Goal: Task Accomplishment & Management: Manage account settings

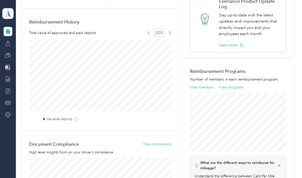
scroll to position [116, 0]
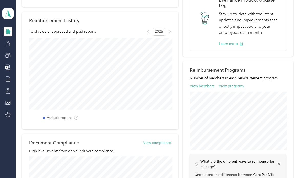
click at [206, 86] on button "View members" at bounding box center [202, 86] width 24 height 5
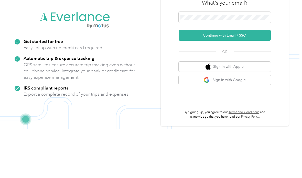
click at [248, 79] on button "Continue with Email / SSO" at bounding box center [225, 84] width 92 height 11
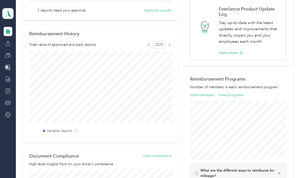
scroll to position [114, 0]
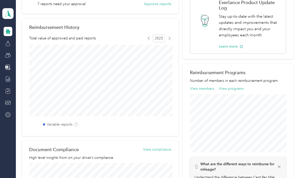
click at [206, 87] on button "View members" at bounding box center [202, 88] width 24 height 5
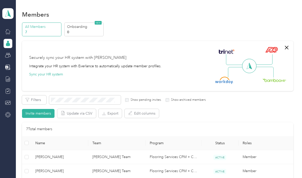
click at [12, 32] on div "[PERSON_NAME] Team Team dashboard" at bounding box center [7, 60] width 11 height 120
click at [24, 32] on div "Home" at bounding box center [21, 31] width 17 height 13
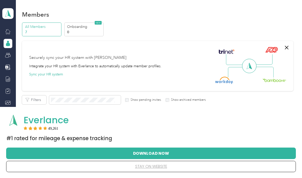
scroll to position [2, 0]
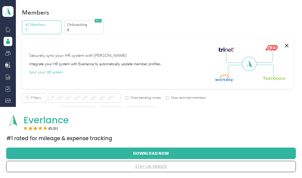
click at [38, 23] on p "All Members" at bounding box center [42, 24] width 35 height 5
click at [42, 25] on p "All Members" at bounding box center [42, 24] width 35 height 5
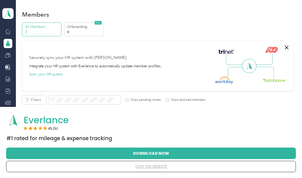
click at [45, 76] on button "Sync your HR system" at bounding box center [46, 74] width 34 height 5
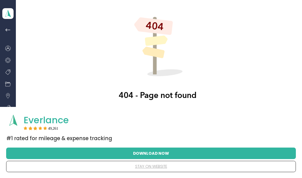
click at [153, 167] on button "stay on website" at bounding box center [151, 166] width 274 height 11
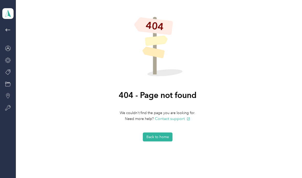
click at [11, 11] on icon at bounding box center [8, 13] width 8 height 7
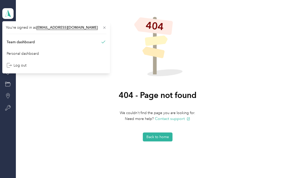
click at [47, 41] on div "Team dashboard" at bounding box center [56, 42] width 101 height 9
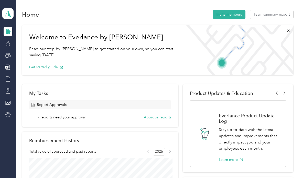
click at [161, 117] on button "Approve reports" at bounding box center [157, 117] width 27 height 5
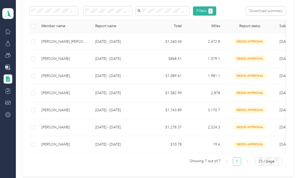
scroll to position [95, 0]
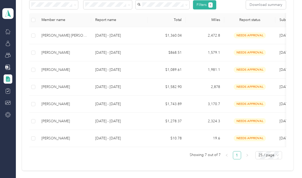
click at [253, 140] on span "needs approval" at bounding box center [250, 139] width 32 height 6
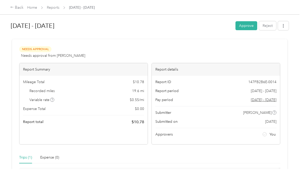
click at [248, 23] on button "Approve" at bounding box center [247, 25] width 22 height 9
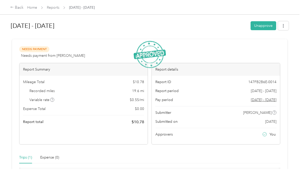
click at [16, 7] on div "Back" at bounding box center [16, 8] width 13 height 6
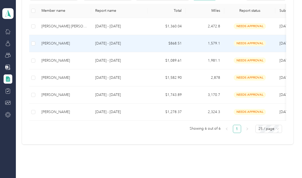
scroll to position [103, 0]
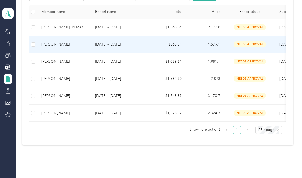
click at [263, 49] on td "needs approval" at bounding box center [250, 44] width 51 height 17
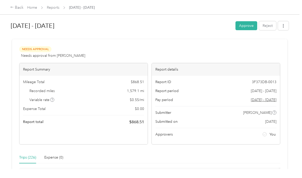
click at [248, 25] on button "Approve" at bounding box center [247, 25] width 22 height 9
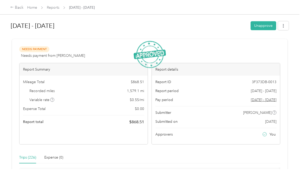
click at [18, 8] on div "Back" at bounding box center [16, 8] width 13 height 6
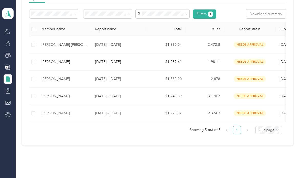
scroll to position [86, 0]
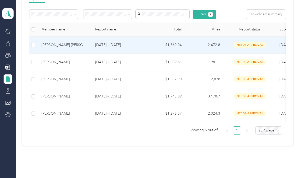
click at [62, 44] on div "[PERSON_NAME] [PERSON_NAME]" at bounding box center [65, 45] width 46 height 6
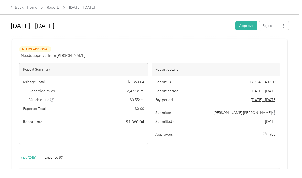
click at [246, 27] on button "Approve" at bounding box center [247, 25] width 22 height 9
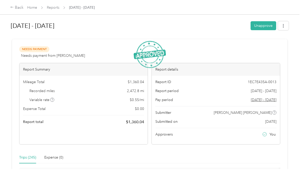
click at [19, 9] on div "Back" at bounding box center [16, 8] width 13 height 6
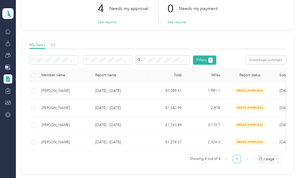
scroll to position [46, 0]
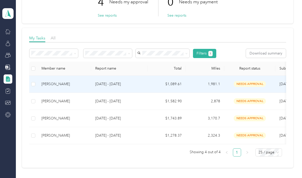
click at [248, 86] on span "needs approval" at bounding box center [250, 84] width 32 height 6
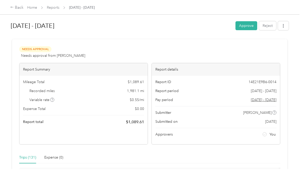
click at [248, 24] on button "Approve" at bounding box center [247, 25] width 22 height 9
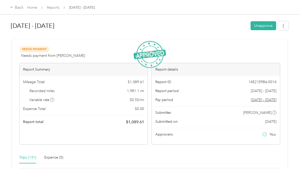
click at [13, 6] on div "Back" at bounding box center [16, 8] width 13 height 6
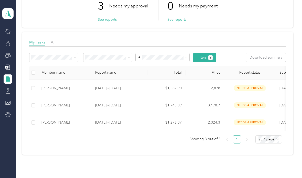
scroll to position [44, 0]
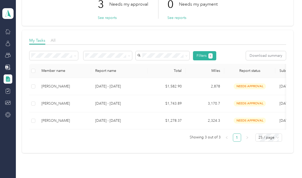
click at [213, 85] on td "2,878" at bounding box center [205, 86] width 38 height 17
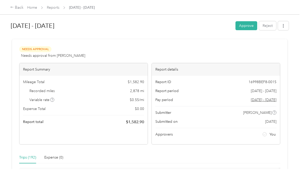
click at [246, 26] on button "Approve" at bounding box center [247, 25] width 22 height 9
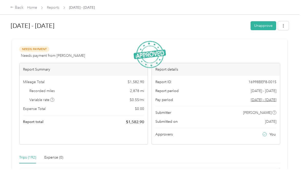
click at [13, 5] on div "Back" at bounding box center [16, 8] width 13 height 6
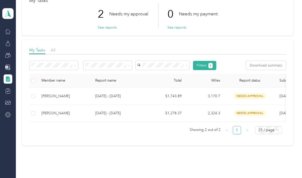
scroll to position [34, 0]
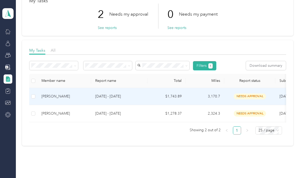
click at [84, 100] on td "[PERSON_NAME]" at bounding box center [64, 96] width 54 height 17
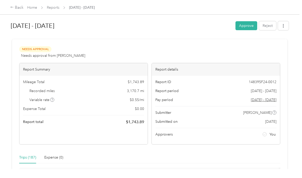
click at [249, 24] on button "Approve" at bounding box center [247, 25] width 22 height 9
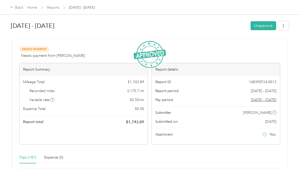
click at [15, 6] on div "Back" at bounding box center [16, 8] width 13 height 6
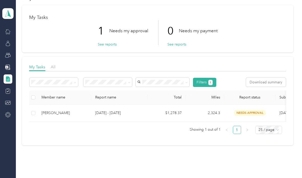
scroll to position [17, 0]
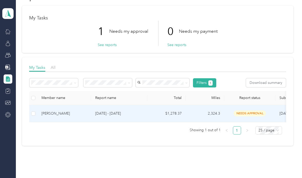
click at [249, 112] on span "needs approval" at bounding box center [250, 114] width 32 height 6
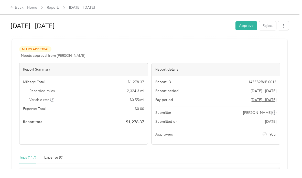
click at [248, 26] on button "Approve" at bounding box center [247, 25] width 22 height 9
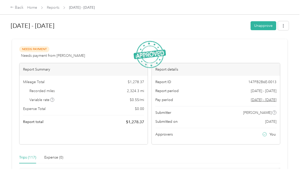
click at [14, 6] on icon at bounding box center [12, 7] width 4 height 4
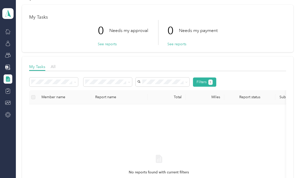
scroll to position [18, 0]
